Goal: Communication & Community: Answer question/provide support

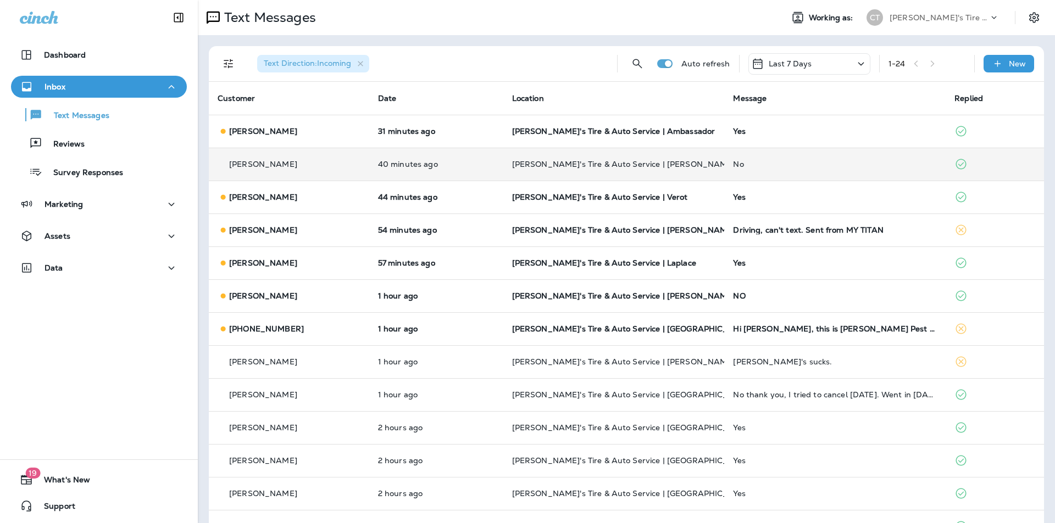
click at [849, 168] on div "No" at bounding box center [835, 164] width 204 height 9
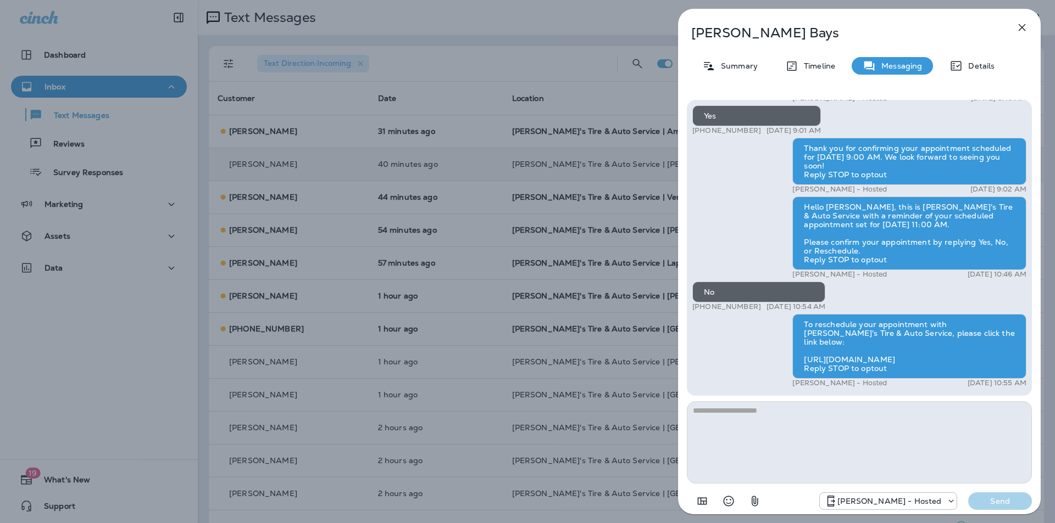
click at [573, 177] on div "[PERSON_NAME] Summary Timeline Messaging Details Hello [PERSON_NAME], this is […" at bounding box center [527, 261] width 1055 height 523
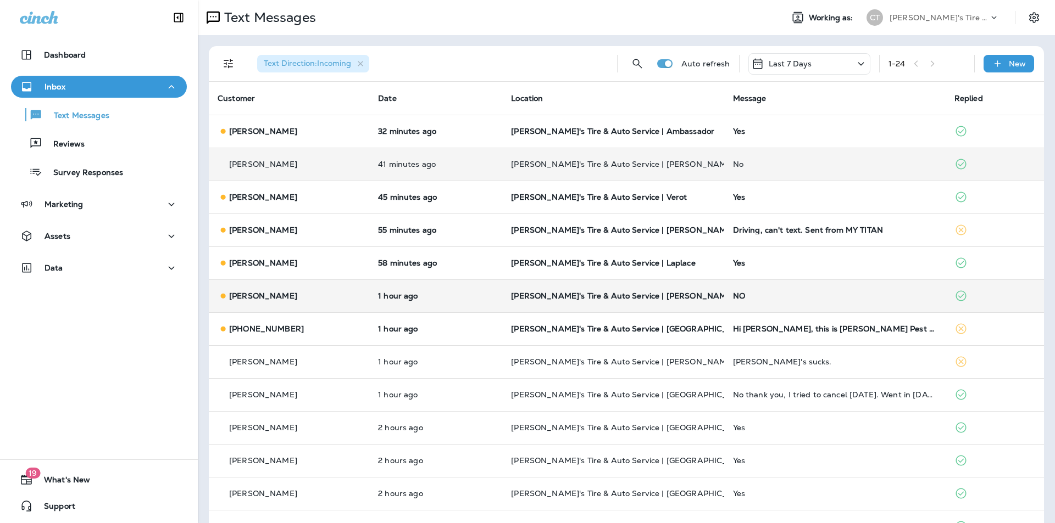
click at [801, 294] on div "NO" at bounding box center [835, 296] width 204 height 9
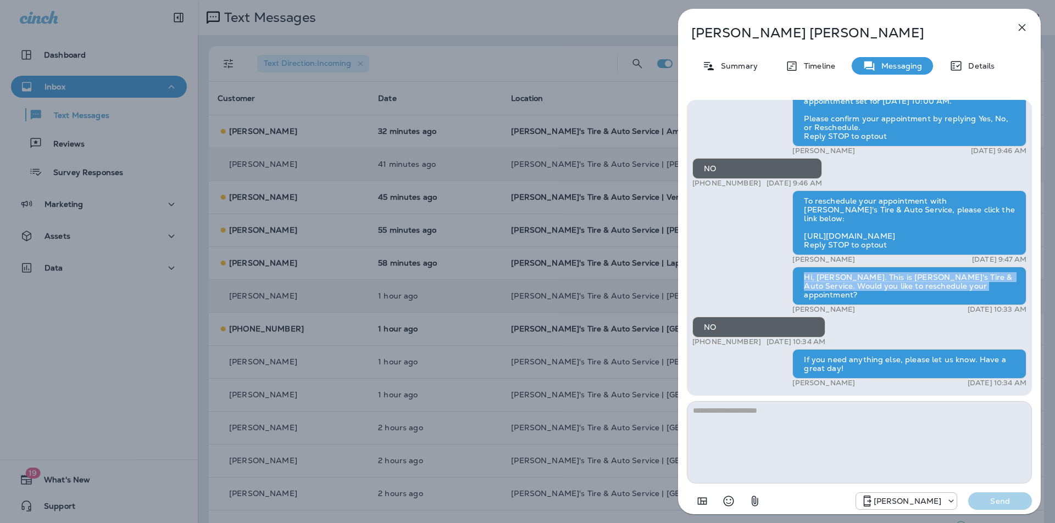
drag, startPoint x: 800, startPoint y: 282, endPoint x: 958, endPoint y: 296, distance: 158.8
click at [958, 296] on div "Hi, [PERSON_NAME]. This is [PERSON_NAME]'s Tire & Auto Service. Would you like …" at bounding box center [909, 286] width 234 height 38
copy div "Hi, [PERSON_NAME]. This is [PERSON_NAME]'s Tire & Auto Service. Would you like …"
click at [601, 174] on div "[PERSON_NAME] Summary Timeline Messaging Details Hello [PERSON_NAME], this is […" at bounding box center [527, 261] width 1055 height 523
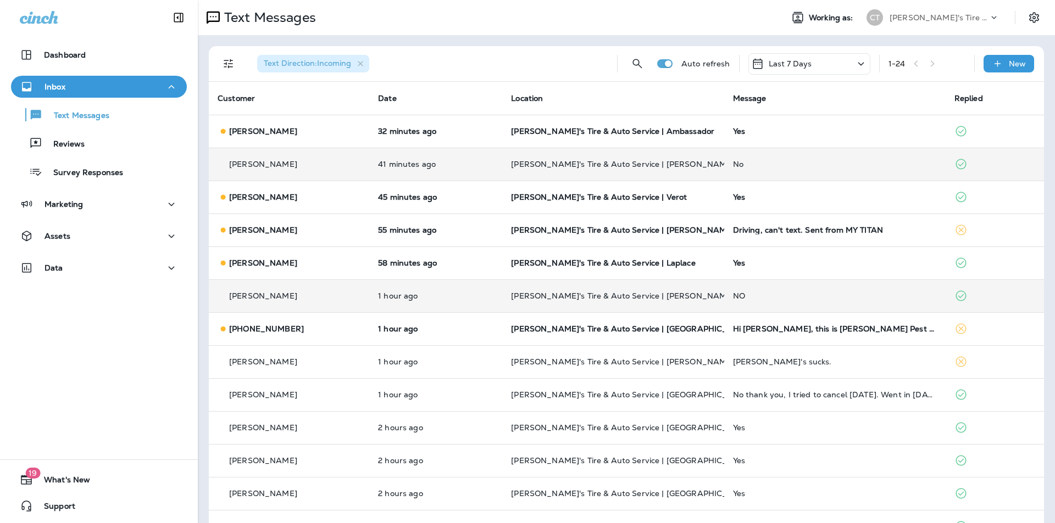
click at [785, 169] on td "No" at bounding box center [834, 164] width 221 height 33
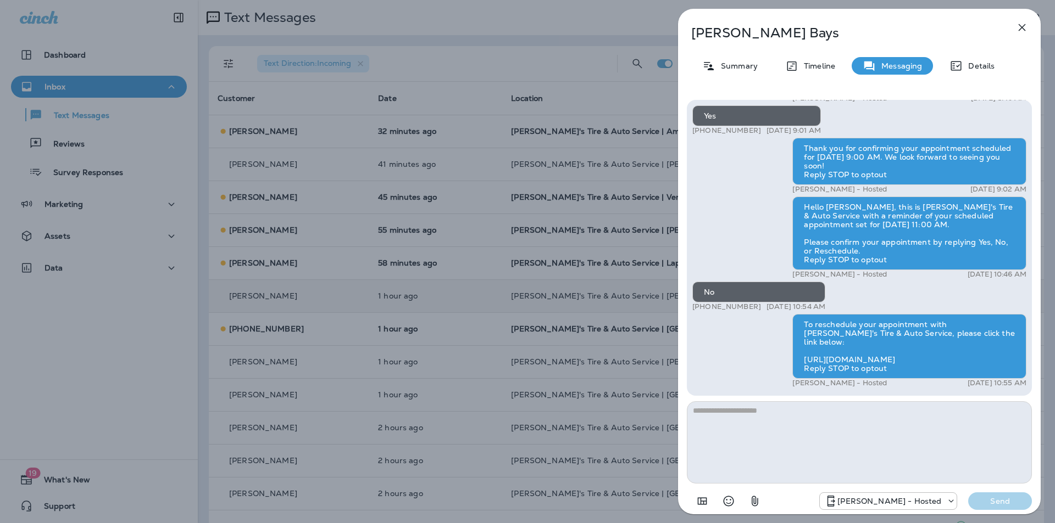
click at [709, 420] on textarea at bounding box center [859, 443] width 345 height 82
drag, startPoint x: 729, startPoint y: 410, endPoint x: 710, endPoint y: 410, distance: 19.2
click at [710, 410] on textarea "**********" at bounding box center [859, 443] width 345 height 82
type textarea "**********"
click at [1009, 498] on p "Send" at bounding box center [1000, 502] width 46 height 10
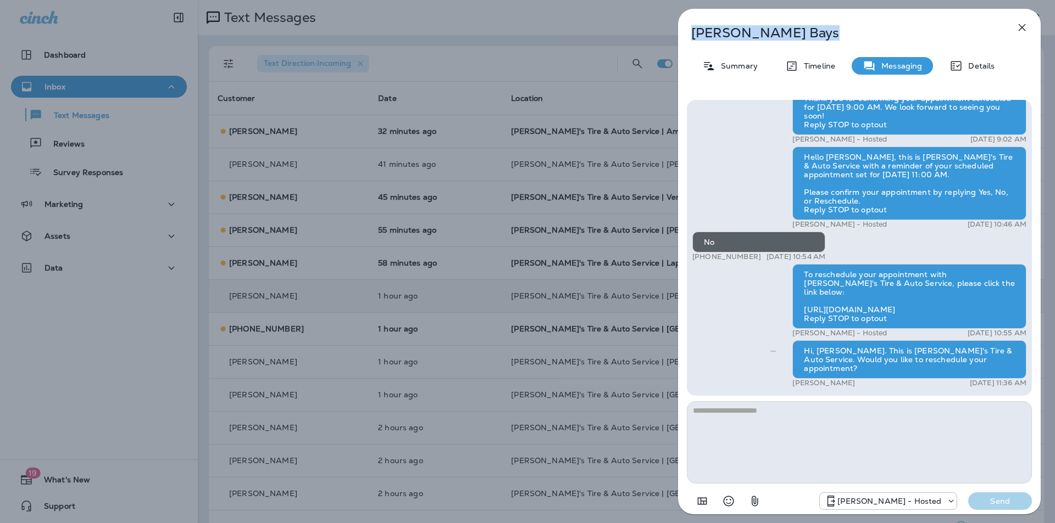
drag, startPoint x: 850, startPoint y: 21, endPoint x: 651, endPoint y: 30, distance: 199.0
click at [651, 30] on div "[PERSON_NAME] Summary Timeline Messaging Details Hello [PERSON_NAME], this is […" at bounding box center [527, 261] width 1055 height 523
click at [865, 19] on div "[PERSON_NAME] Summary Timeline Messaging Details Hello [PERSON_NAME], this is […" at bounding box center [859, 265] width 363 height 512
click at [482, 257] on div "[PERSON_NAME] Summary Timeline Messaging Details Hello [PERSON_NAME], this is […" at bounding box center [527, 261] width 1055 height 523
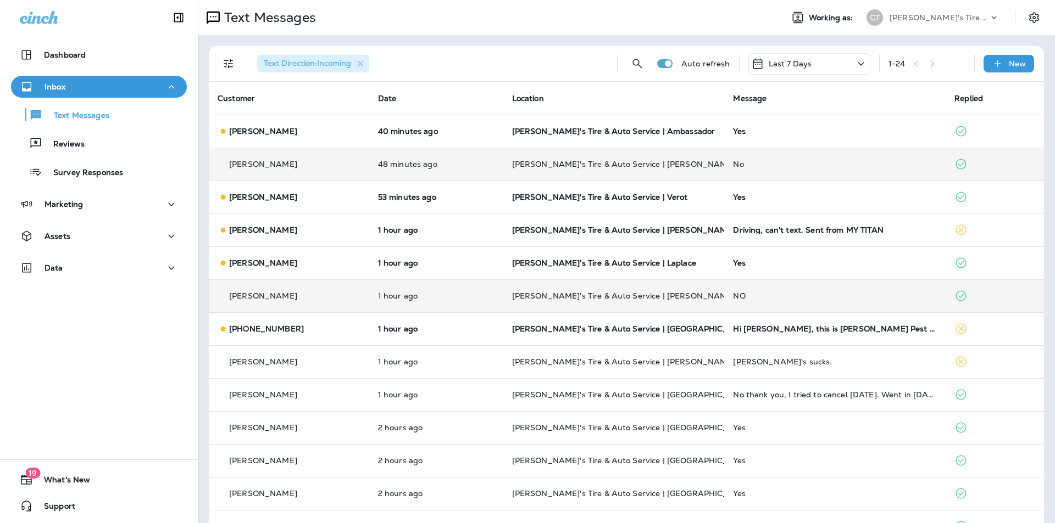
click at [841, 159] on td "No" at bounding box center [834, 164] width 221 height 33
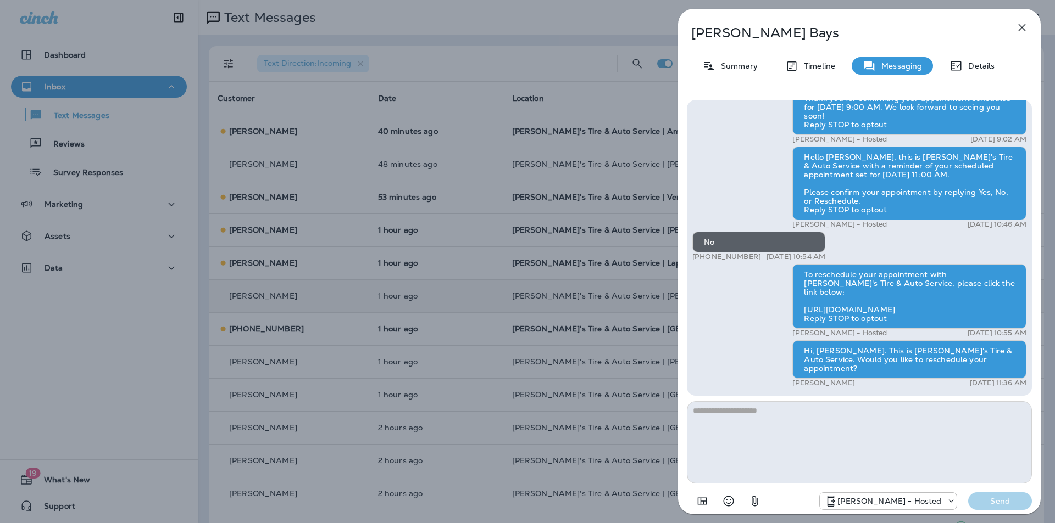
click at [521, 41] on div "[PERSON_NAME] Summary Timeline Messaging Details Hello [PERSON_NAME], this is […" at bounding box center [527, 261] width 1055 height 523
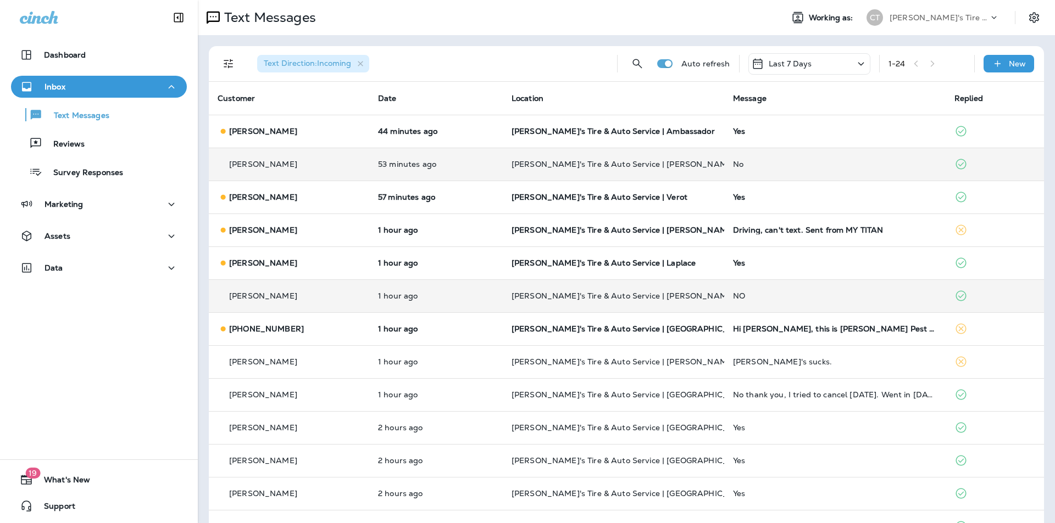
click at [853, 169] on td "No" at bounding box center [834, 164] width 221 height 33
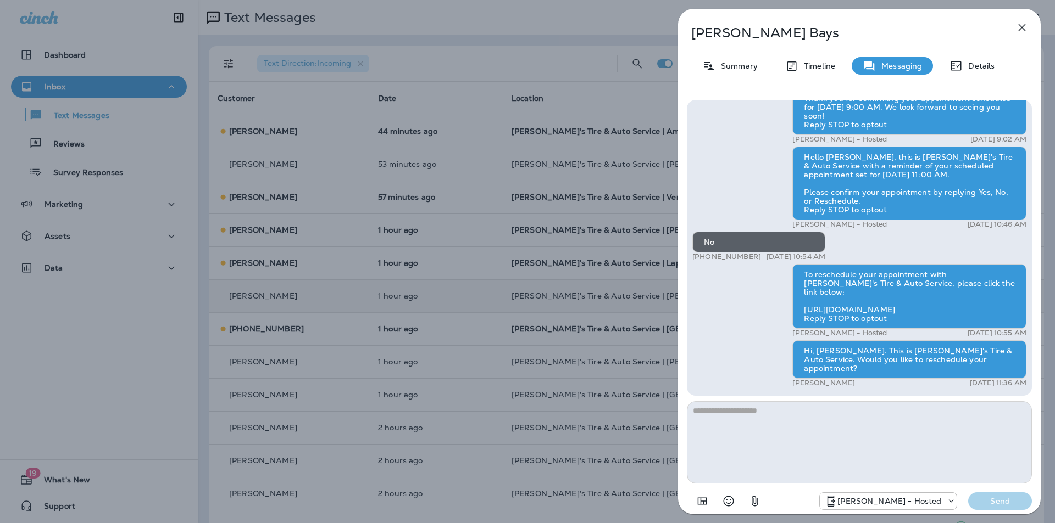
click at [1028, 25] on icon "button" at bounding box center [1021, 27] width 13 height 13
